Goal: Check status

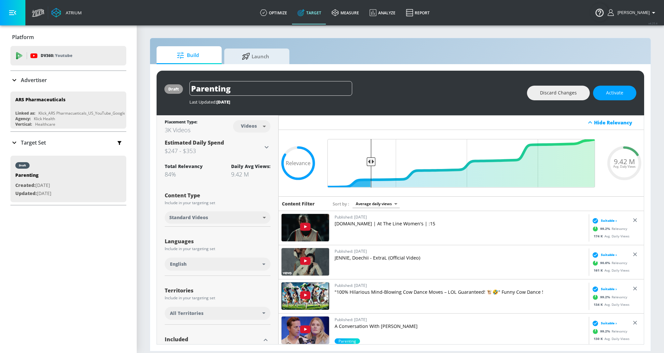
scroll to position [30, 0]
